Goal: Obtain resource: Download file/media

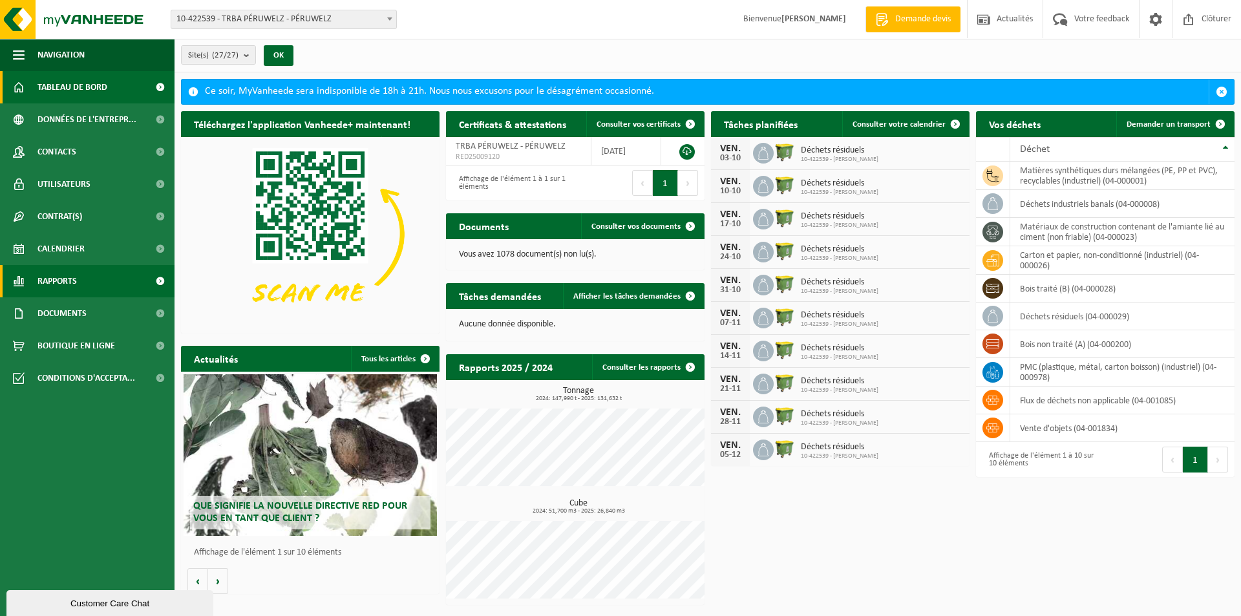
click at [74, 290] on span "Rapports" at bounding box center [56, 281] width 39 height 32
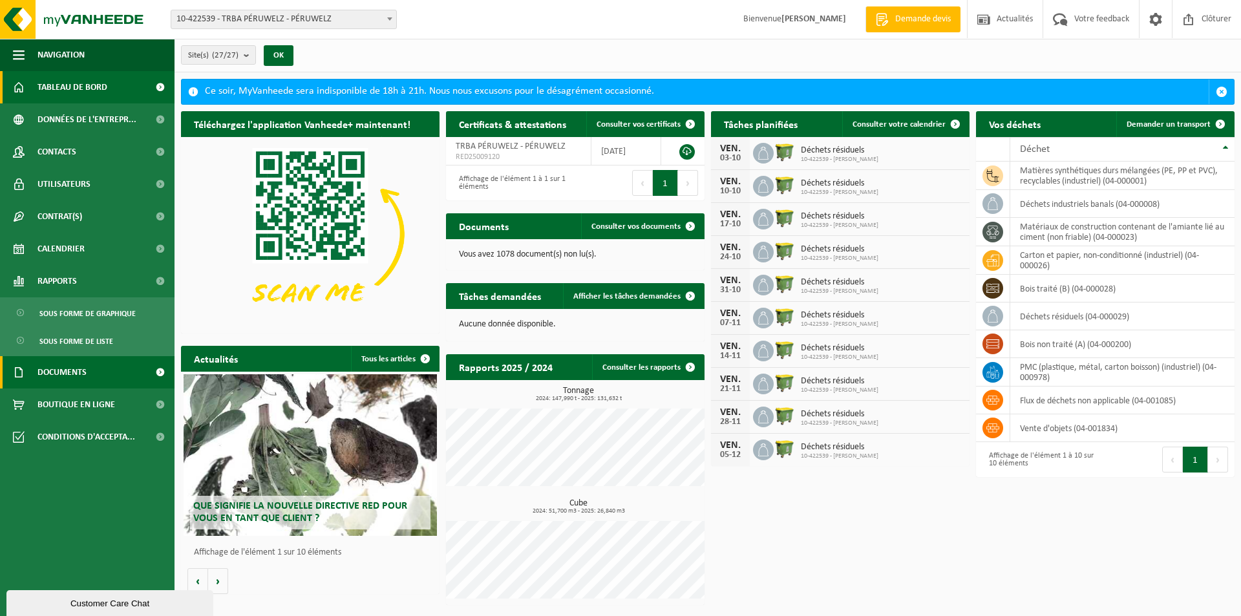
click at [78, 370] on span "Documents" at bounding box center [61, 372] width 49 height 32
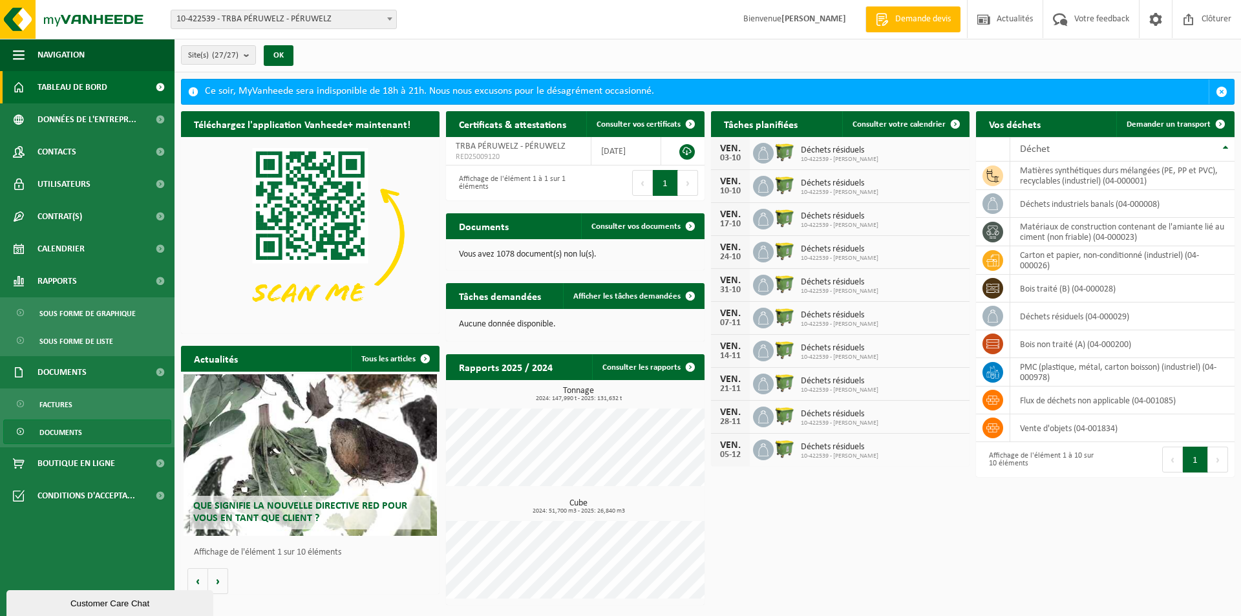
click at [67, 432] on span "Documents" at bounding box center [60, 432] width 43 height 25
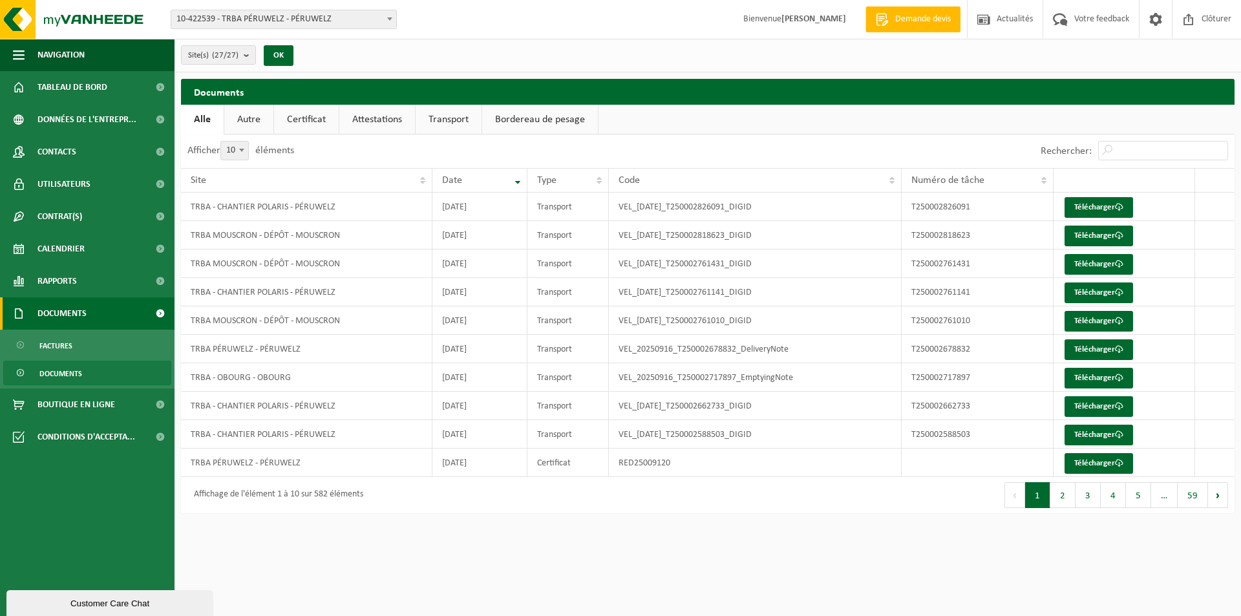
click at [66, 313] on span "Documents" at bounding box center [61, 313] width 49 height 32
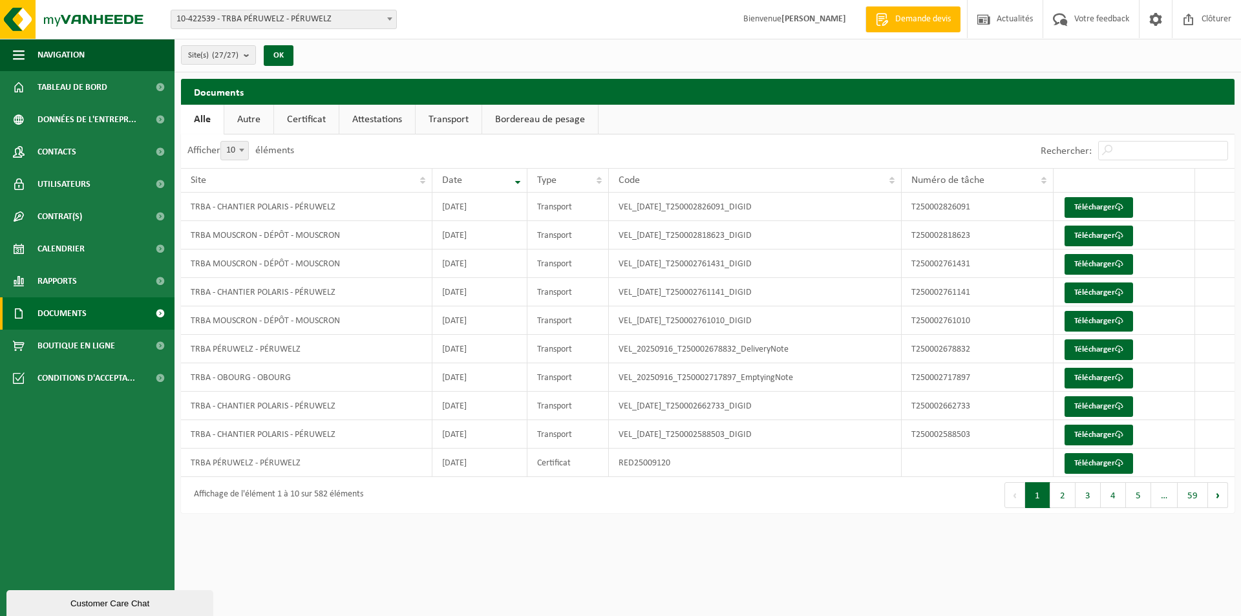
click at [66, 313] on span "Documents" at bounding box center [61, 313] width 49 height 32
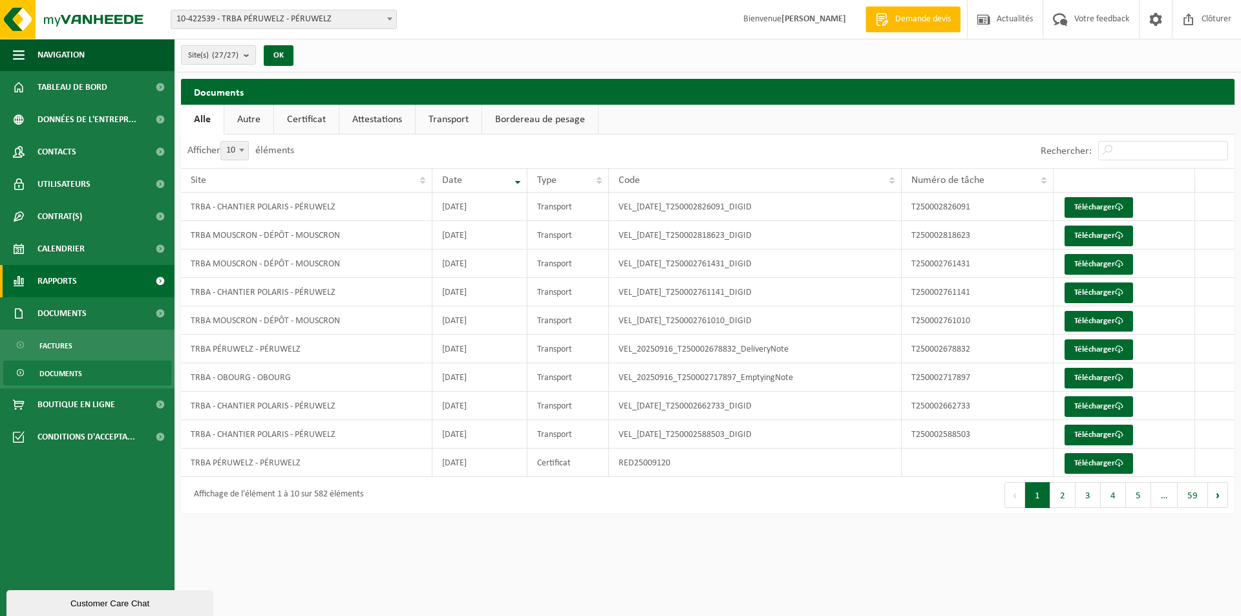
click at [51, 285] on span "Rapports" at bounding box center [56, 281] width 39 height 32
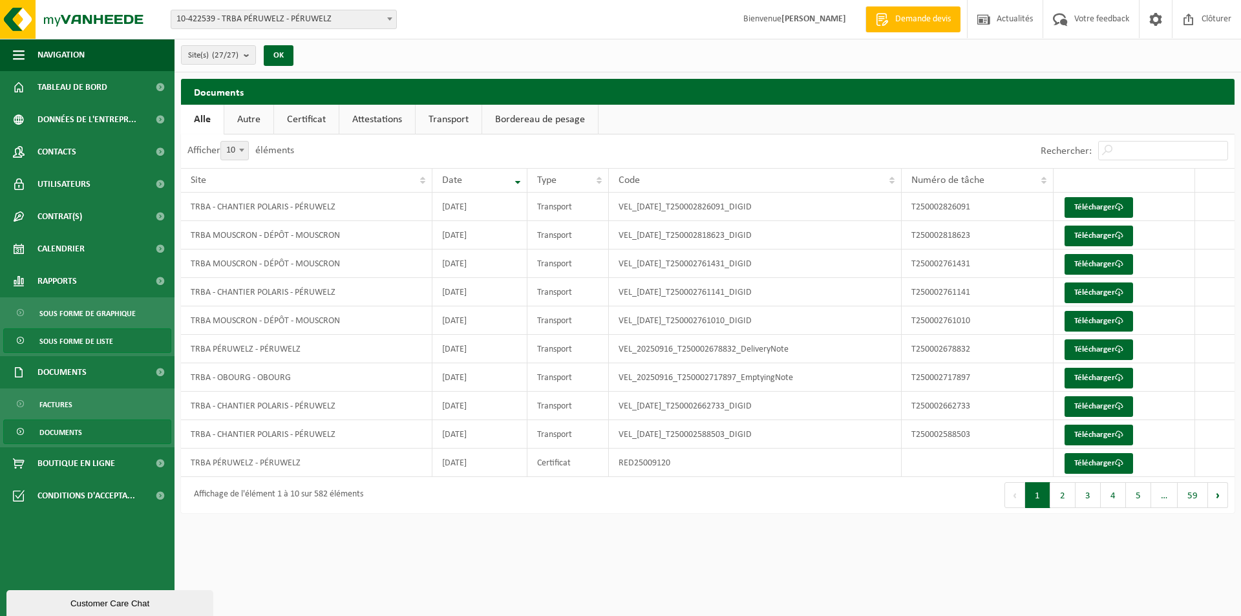
click at [76, 335] on span "Sous forme de liste" at bounding box center [76, 341] width 74 height 25
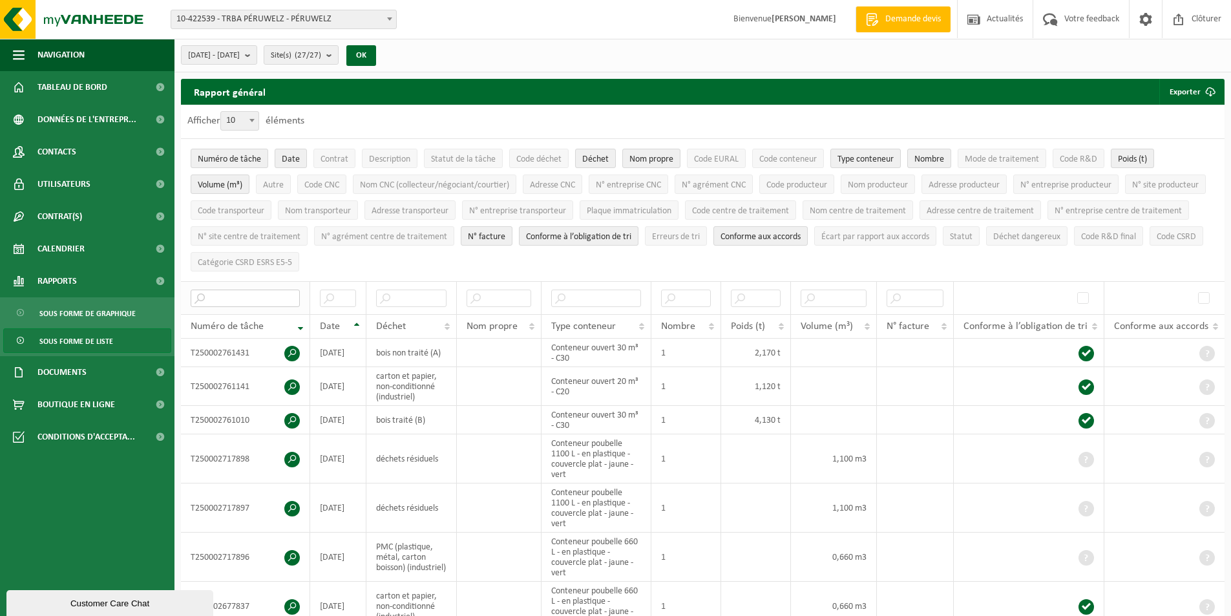
click at [238, 291] on input "text" at bounding box center [245, 297] width 109 height 17
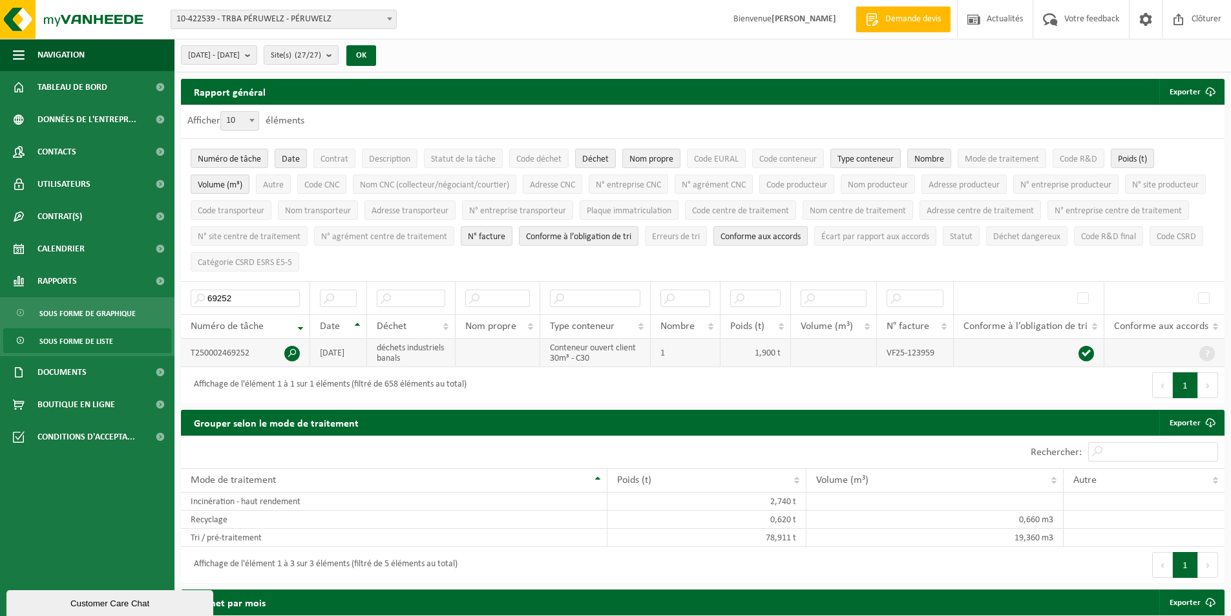
click at [299, 356] on td "T250002469252" at bounding box center [245, 353] width 129 height 28
click at [291, 351] on span at bounding box center [292, 354] width 16 height 16
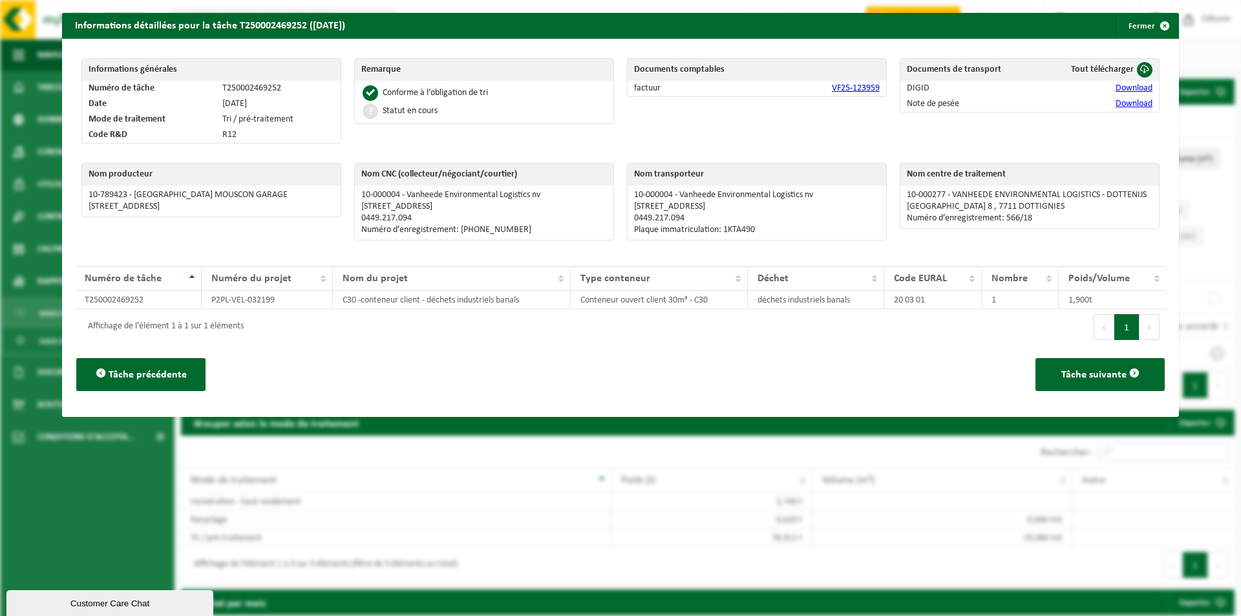
click at [1136, 106] on link "Download" at bounding box center [1133, 104] width 37 height 10
click at [1151, 28] on span "button" at bounding box center [1164, 26] width 26 height 26
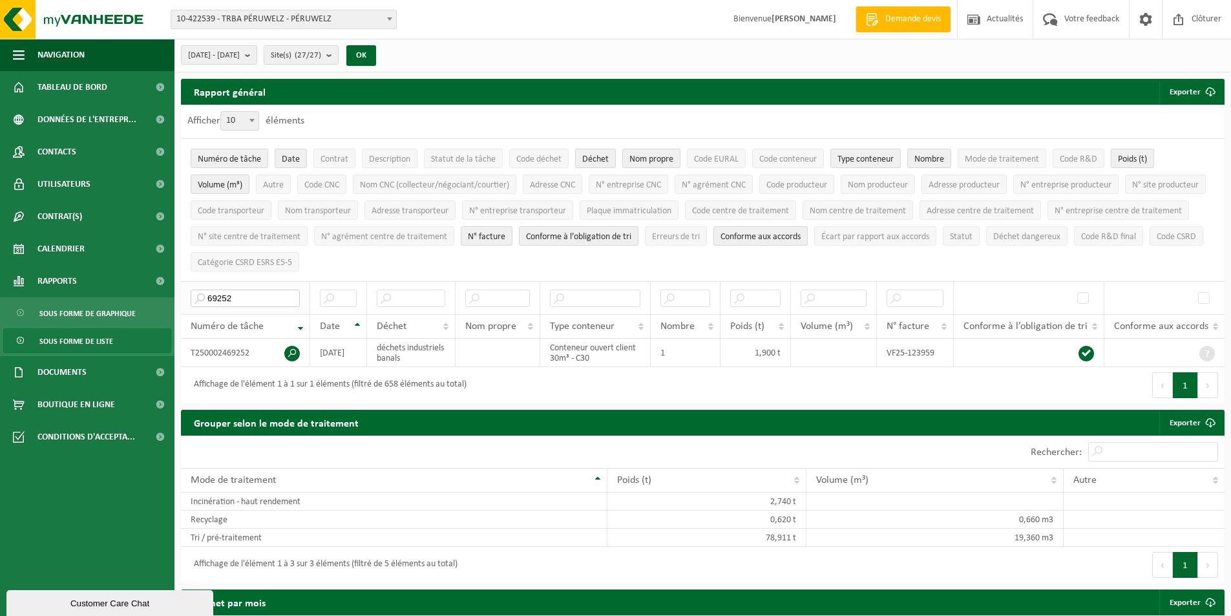
drag, startPoint x: 242, startPoint y: 299, endPoint x: 185, endPoint y: 299, distance: 57.5
click at [185, 299] on th "69252" at bounding box center [245, 297] width 129 height 33
click at [291, 353] on span at bounding box center [292, 354] width 16 height 16
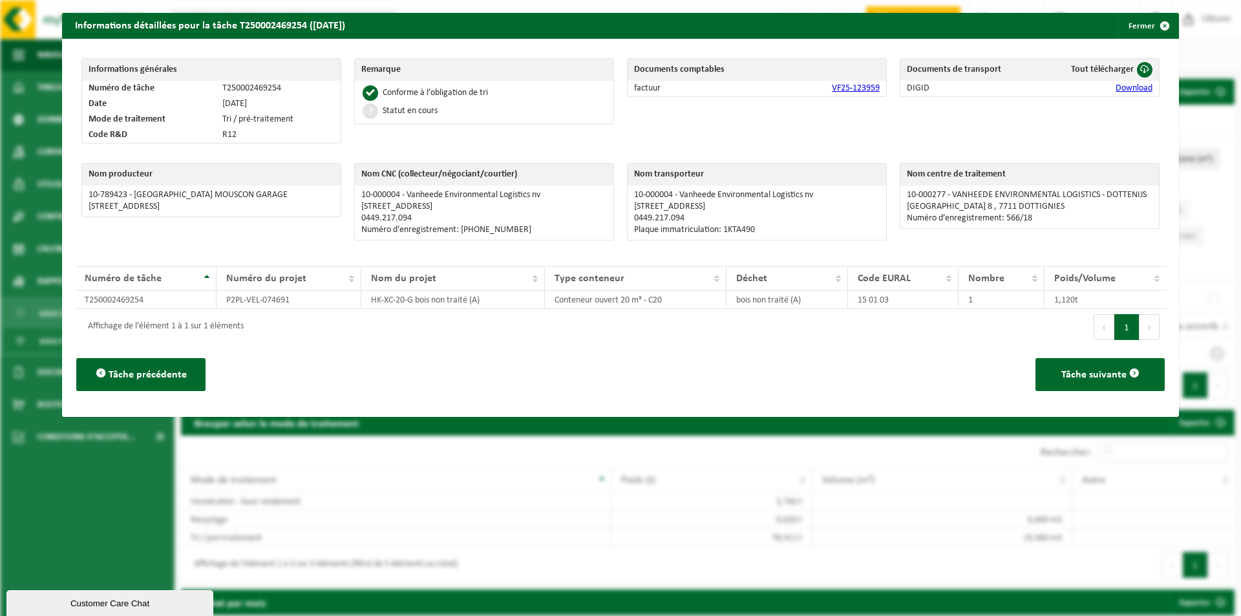
click at [1152, 26] on span "button" at bounding box center [1164, 26] width 26 height 26
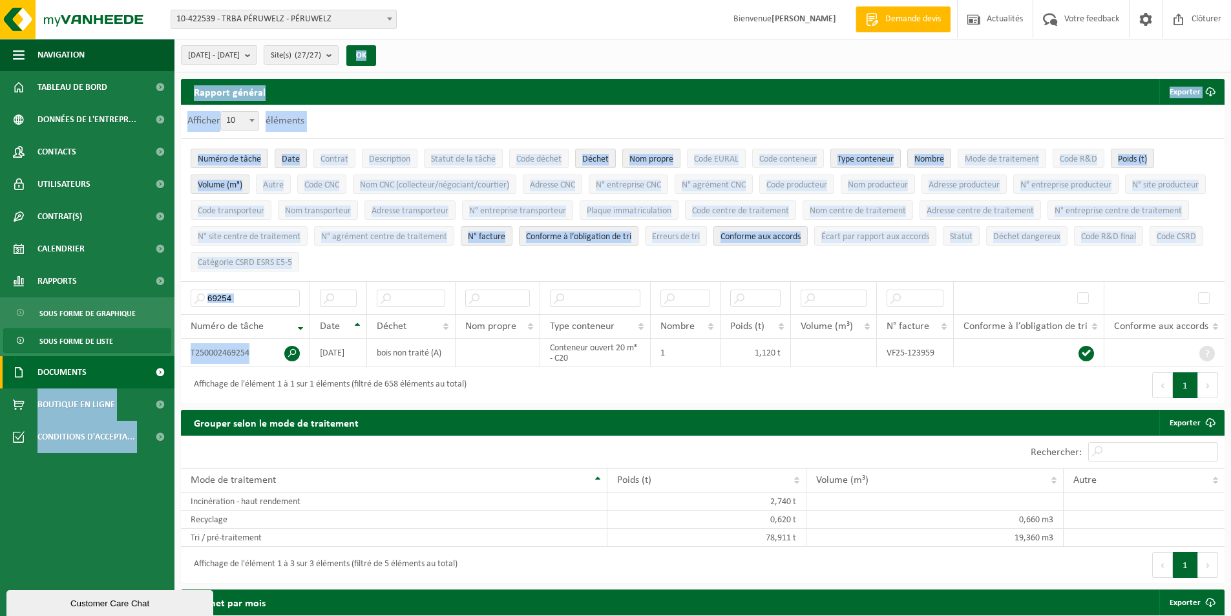
drag, startPoint x: 255, startPoint y: 351, endPoint x: 166, endPoint y: 361, distance: 89.8
click at [284, 305] on th "69254" at bounding box center [245, 297] width 129 height 33
click at [273, 295] on input "69254" at bounding box center [245, 297] width 109 height 17
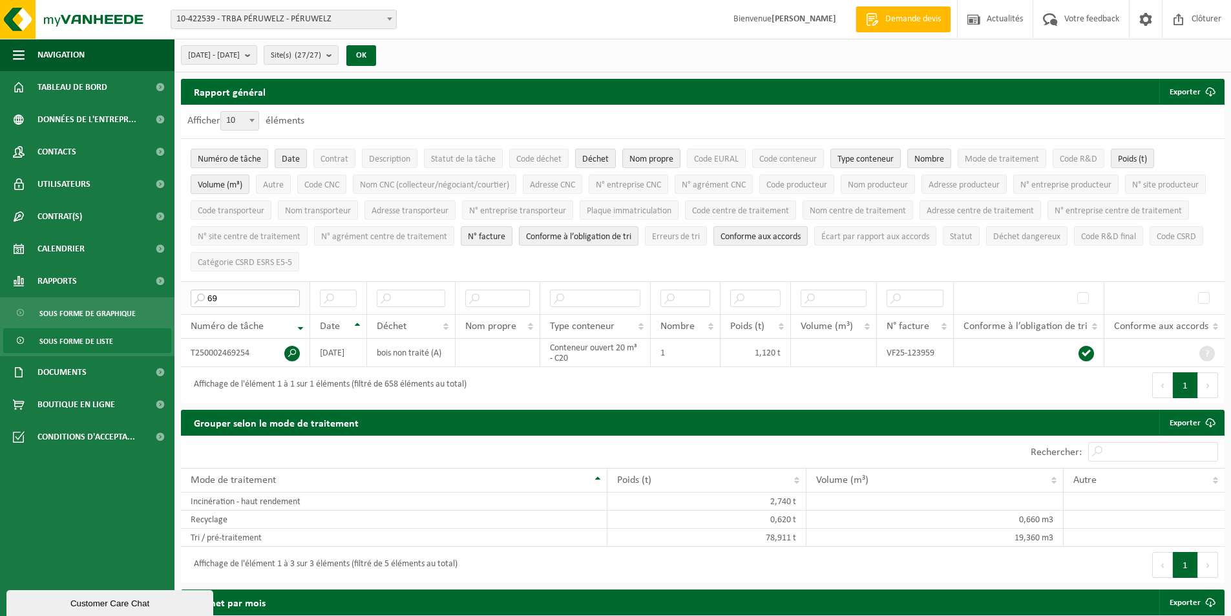
type input "6"
click at [294, 346] on span at bounding box center [292, 354] width 16 height 16
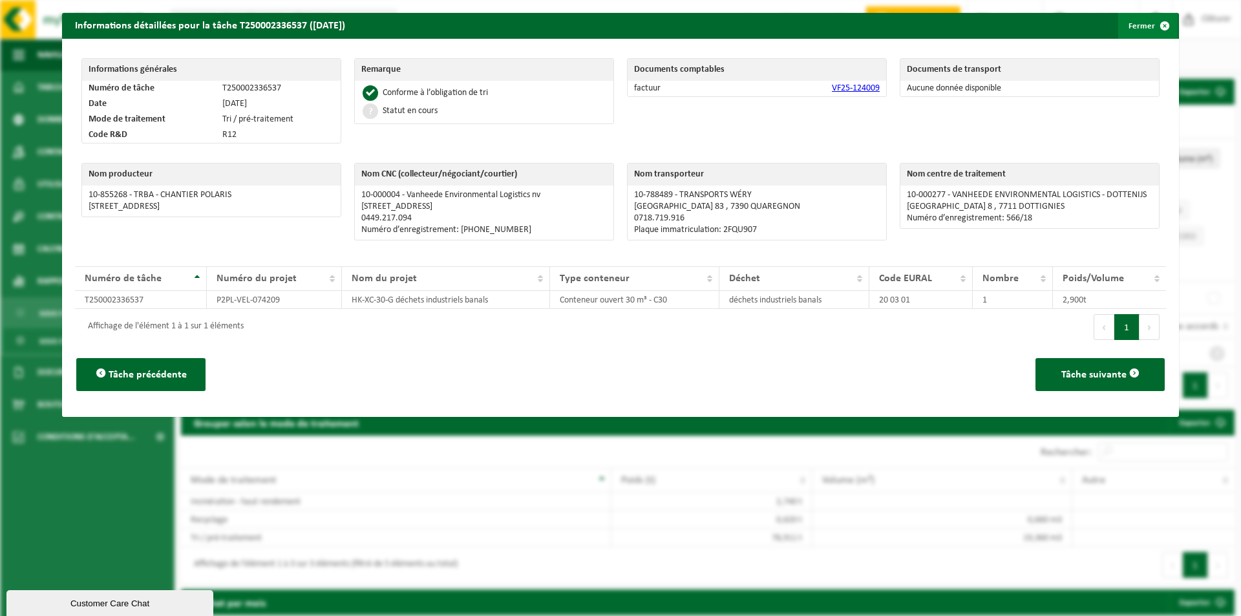
click at [1159, 26] on span "button" at bounding box center [1164, 26] width 26 height 26
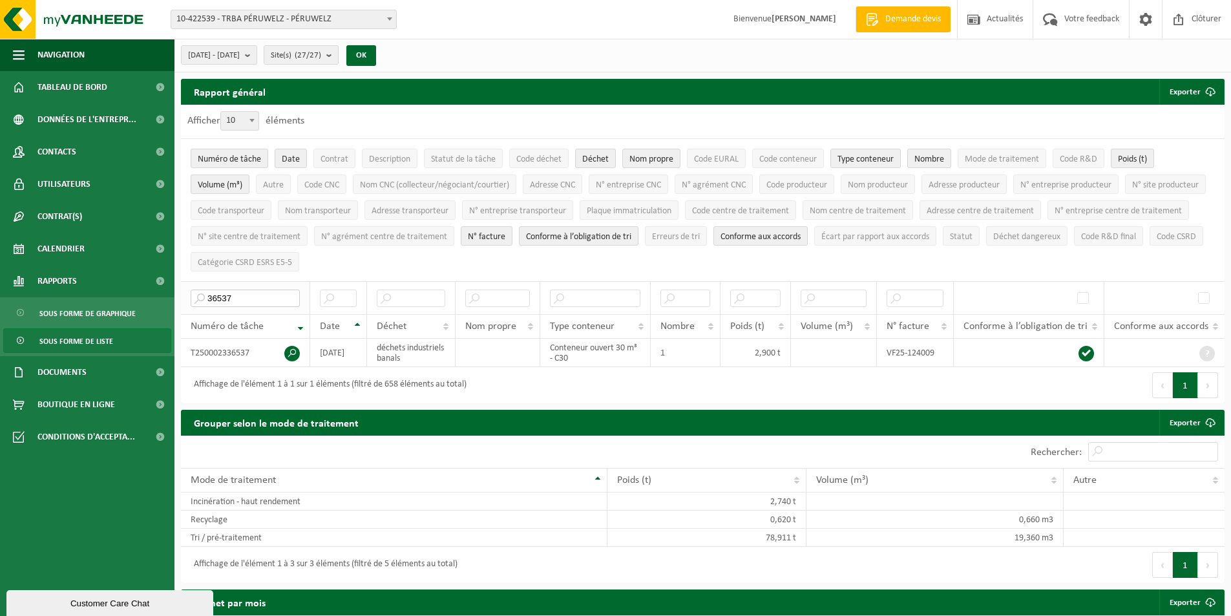
drag, startPoint x: 253, startPoint y: 299, endPoint x: 195, endPoint y: 299, distance: 58.2
click at [195, 299] on input "36537" at bounding box center [245, 297] width 109 height 17
click at [290, 350] on span at bounding box center [292, 354] width 16 height 16
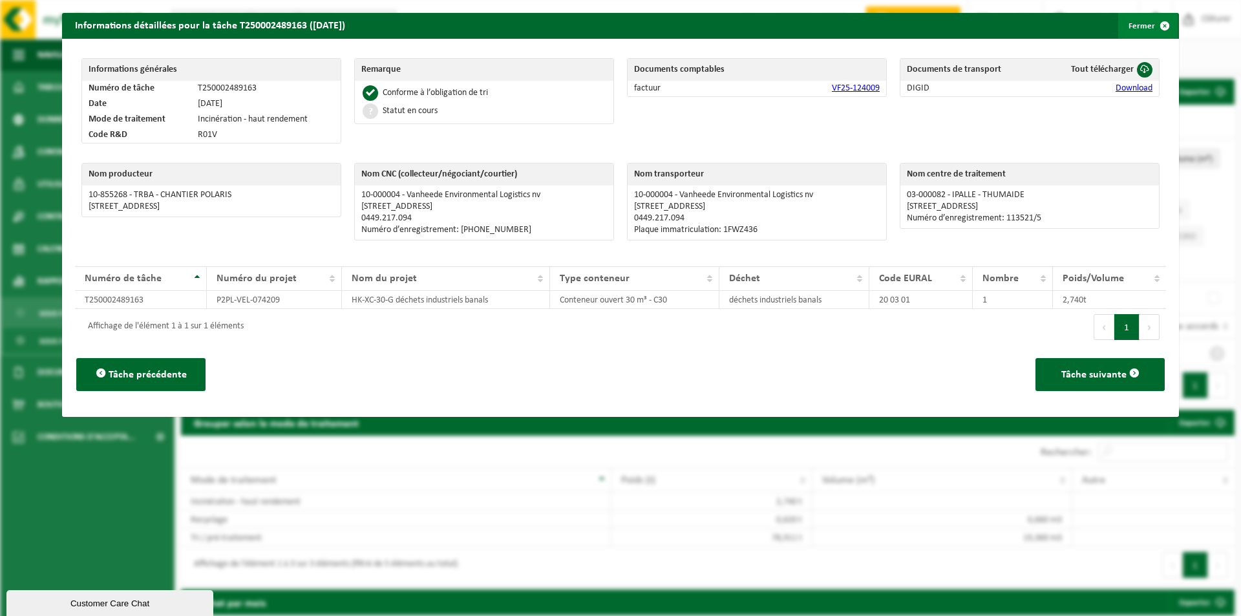
click at [1155, 25] on span "button" at bounding box center [1164, 26] width 26 height 26
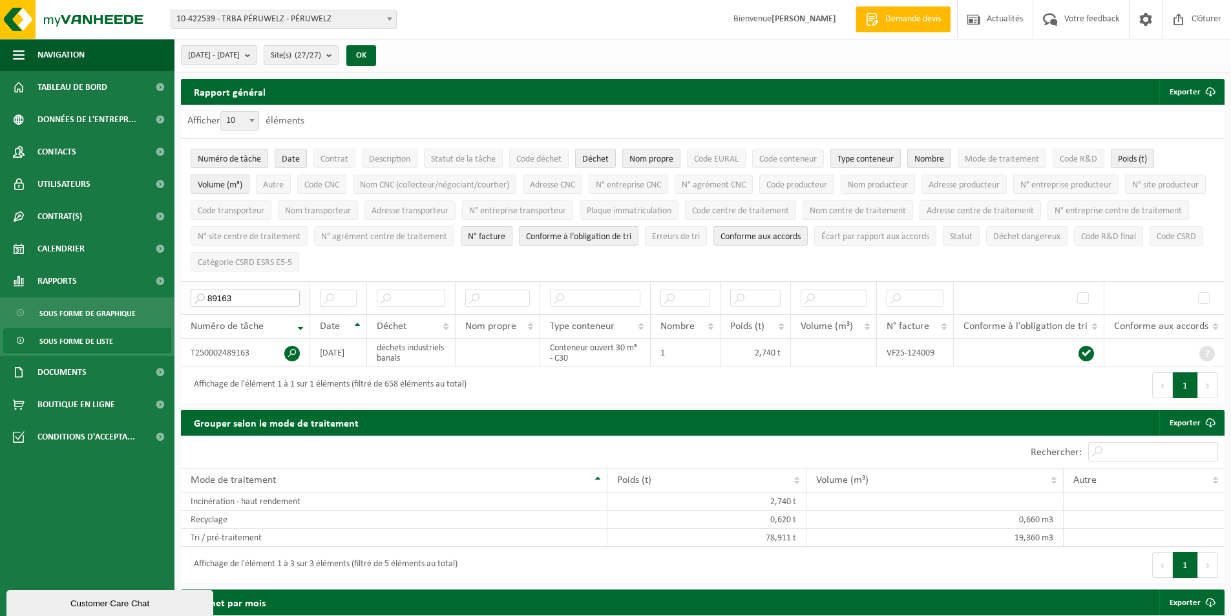
drag, startPoint x: 230, startPoint y: 299, endPoint x: 200, endPoint y: 295, distance: 30.5
click at [200, 295] on input "89163" at bounding box center [245, 297] width 109 height 17
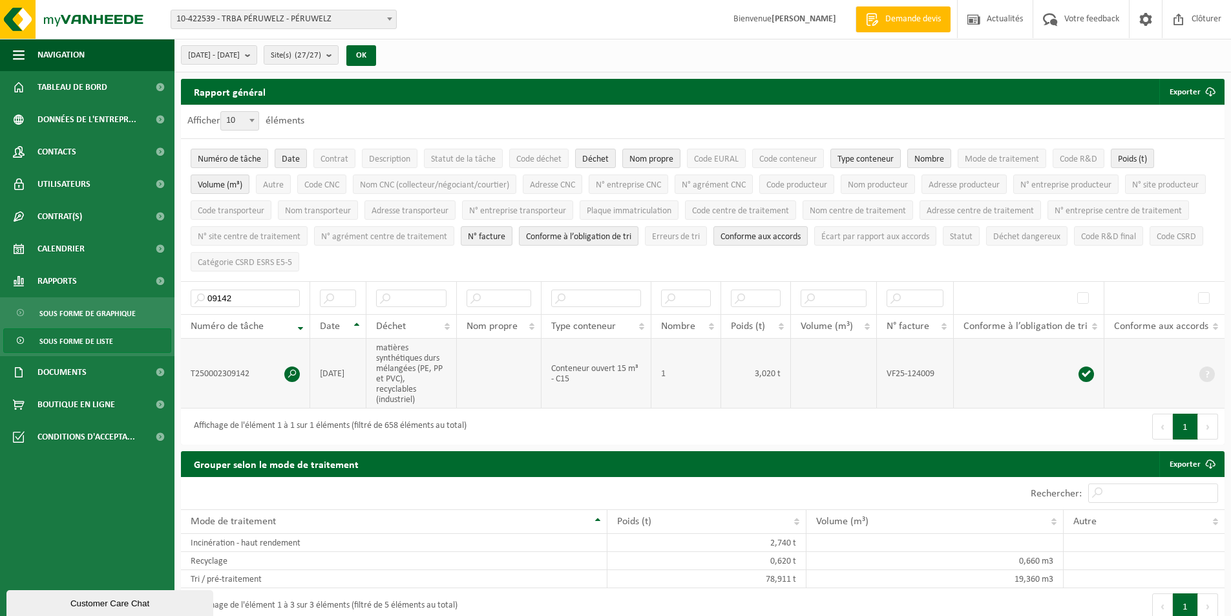
click at [284, 373] on td "T250002309142" at bounding box center [245, 374] width 129 height 70
click at [290, 373] on span at bounding box center [292, 374] width 16 height 16
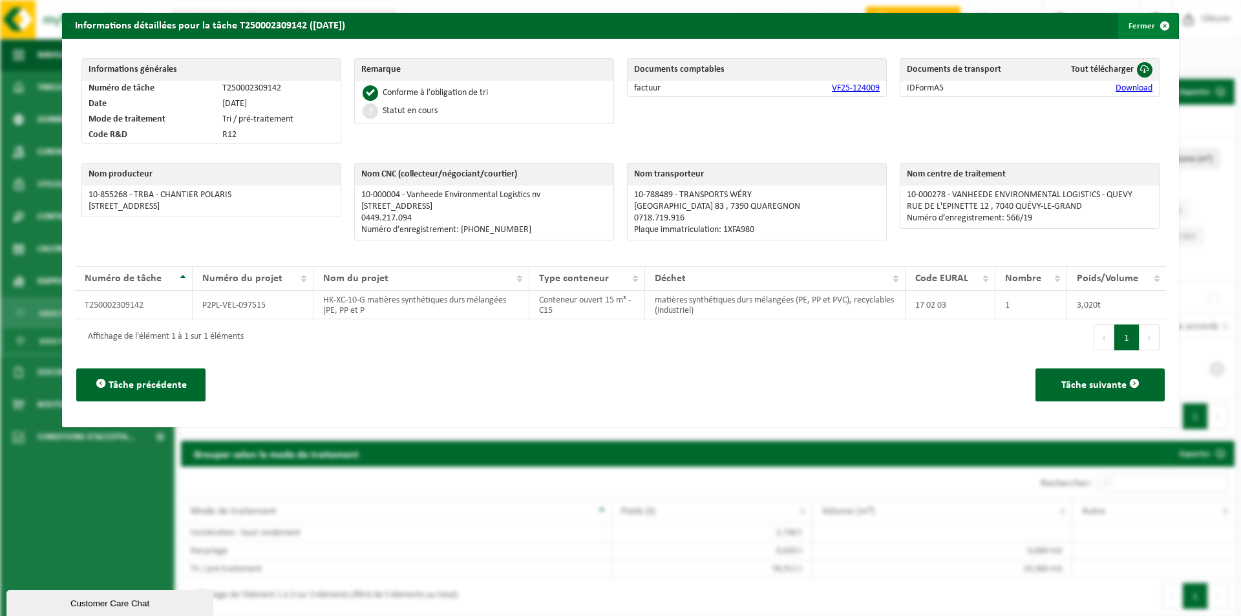
click at [1151, 26] on span "button" at bounding box center [1164, 26] width 26 height 26
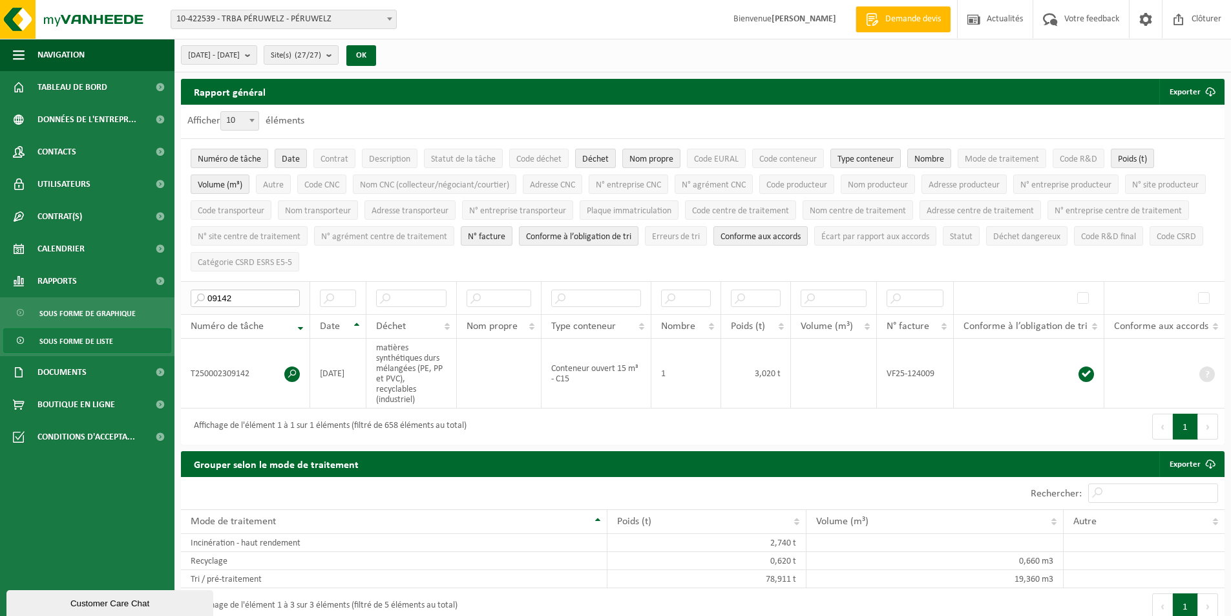
drag, startPoint x: 246, startPoint y: 296, endPoint x: 190, endPoint y: 297, distance: 56.2
click at [190, 297] on th "09142" at bounding box center [245, 297] width 129 height 33
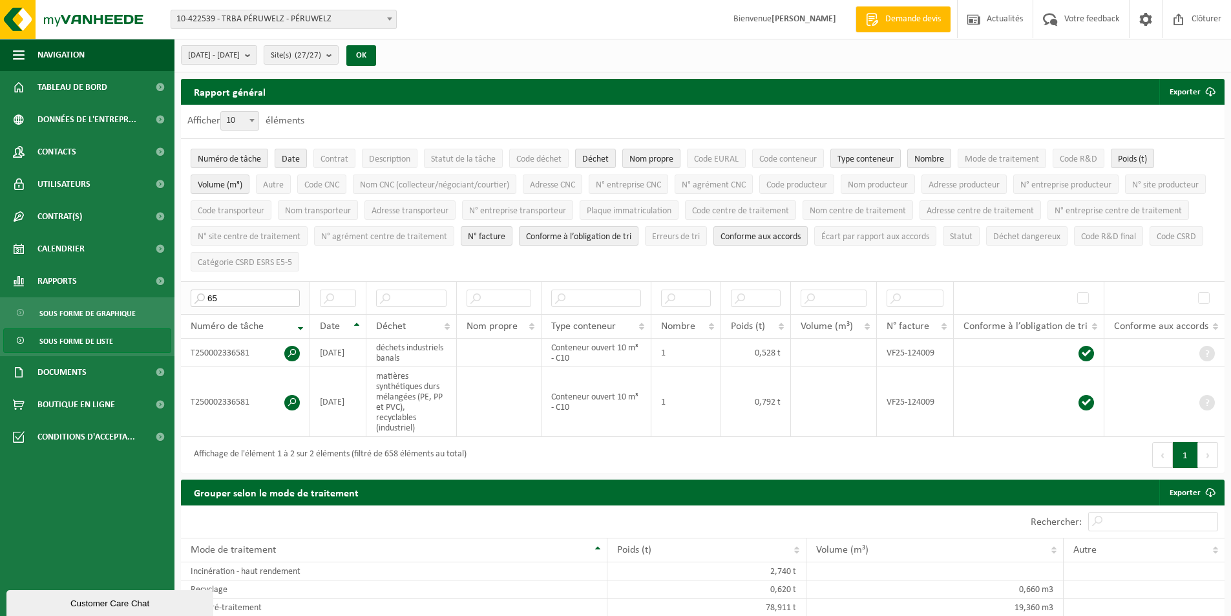
type input "6"
click at [292, 354] on span at bounding box center [292, 354] width 16 height 16
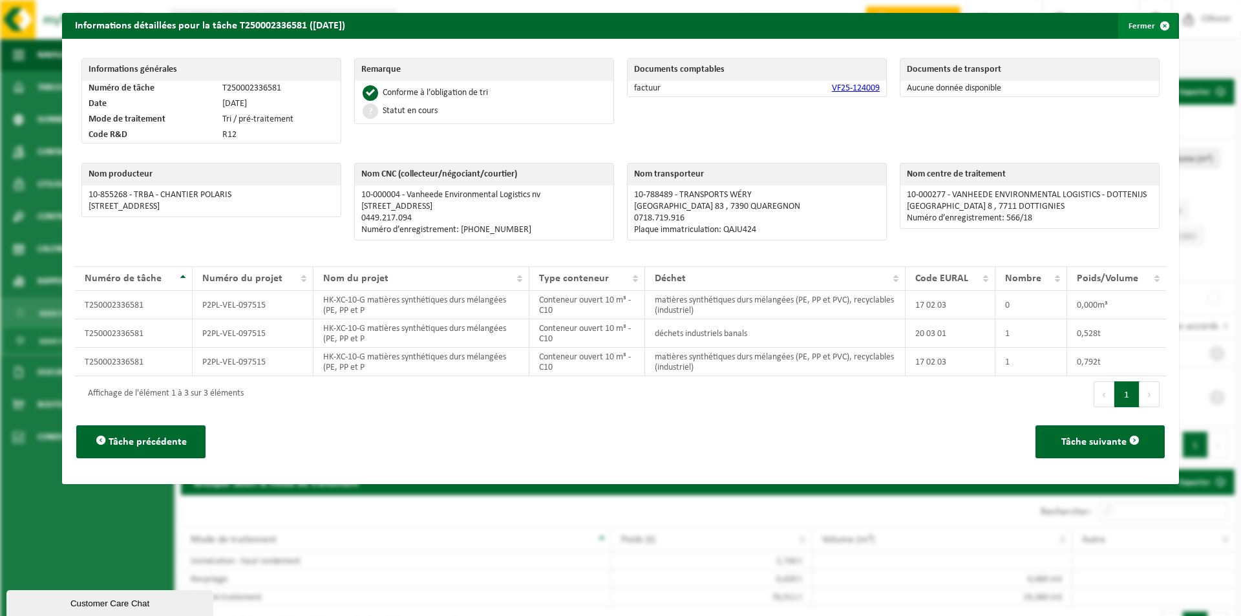
click at [1153, 28] on span "button" at bounding box center [1164, 26] width 26 height 26
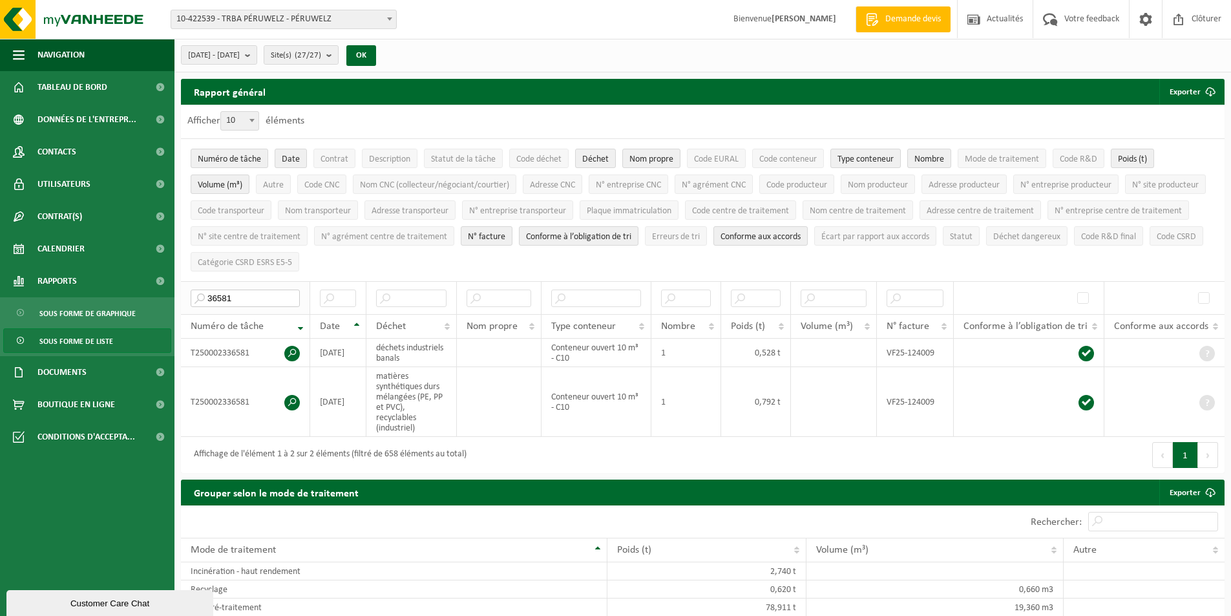
drag, startPoint x: 241, startPoint y: 293, endPoint x: 200, endPoint y: 297, distance: 40.8
click at [200, 297] on input "36581" at bounding box center [245, 297] width 109 height 17
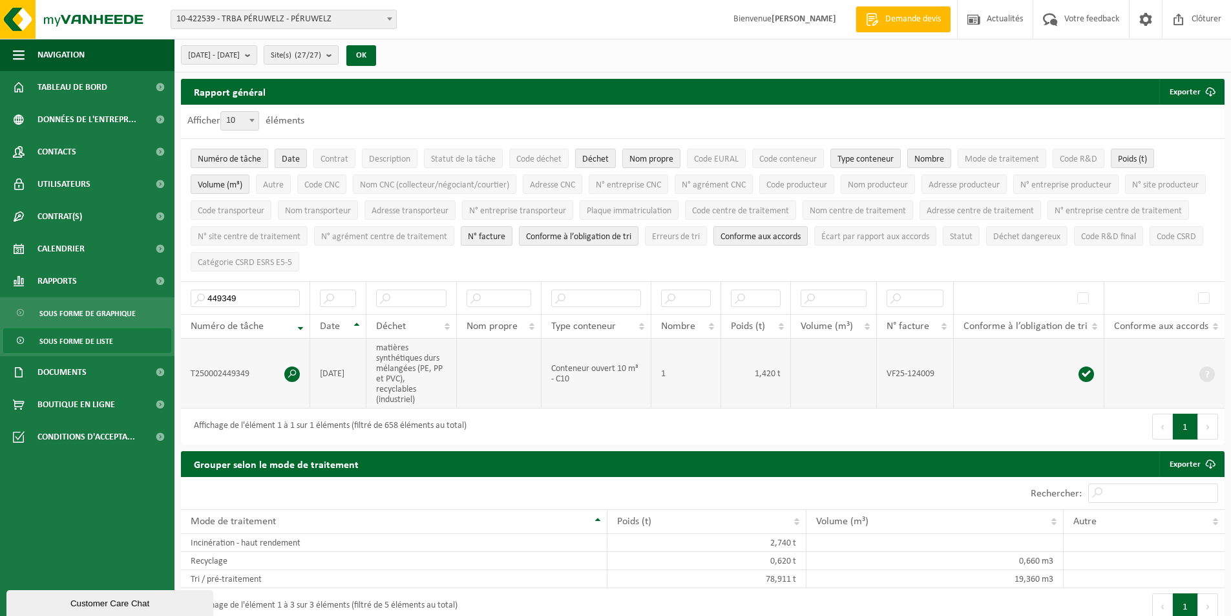
click at [295, 372] on span at bounding box center [292, 374] width 16 height 16
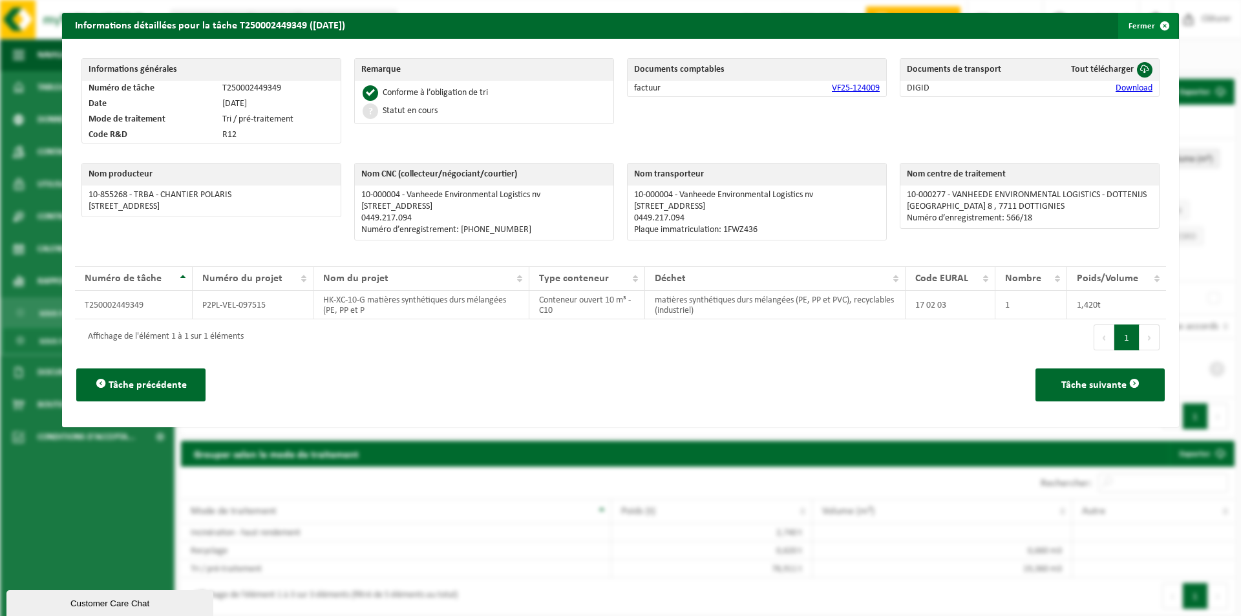
click at [1137, 30] on button "Fermer" at bounding box center [1147, 26] width 59 height 26
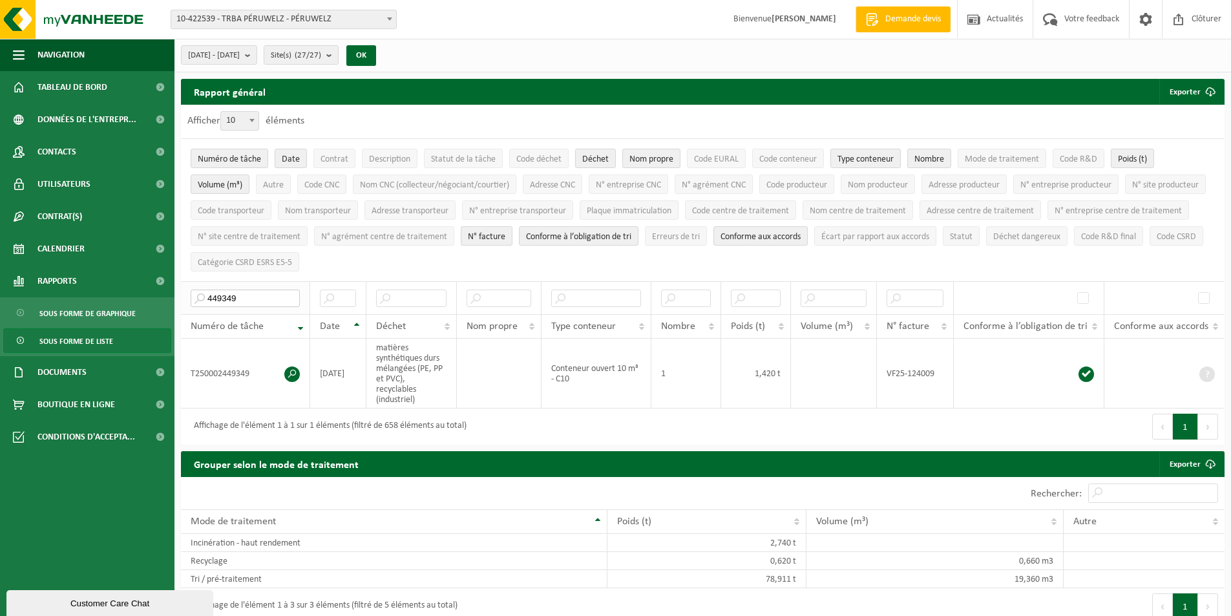
drag, startPoint x: 198, startPoint y: 298, endPoint x: 187, endPoint y: 299, distance: 11.0
click at [188, 299] on th "449349" at bounding box center [245, 297] width 129 height 33
type input "60164"
click at [292, 372] on span at bounding box center [292, 374] width 16 height 16
